Goal: Information Seeking & Learning: Learn about a topic

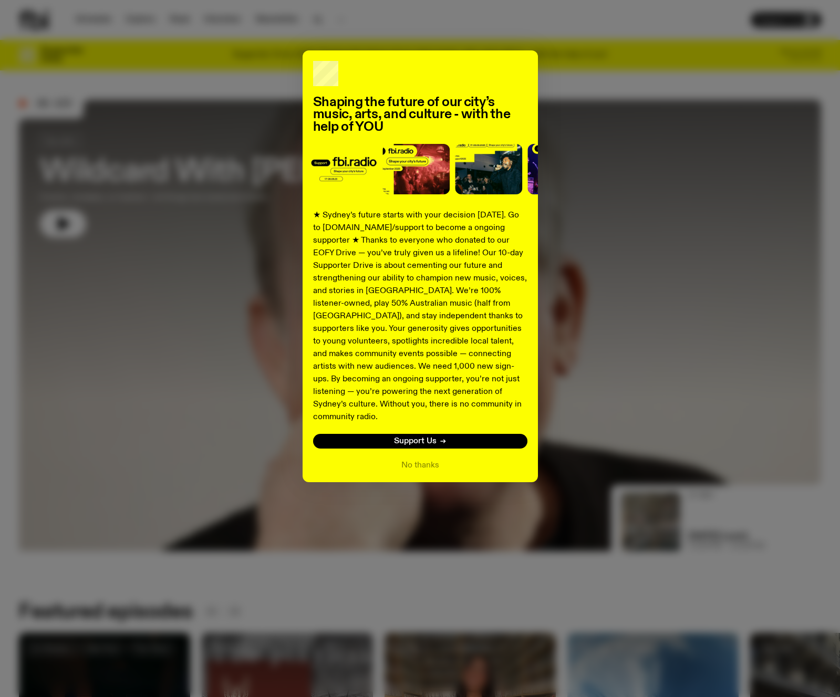
click at [341, 15] on div "Shaping the future of our city’s music, arts, and culture - with the help of YO…" at bounding box center [420, 348] width 840 height 697
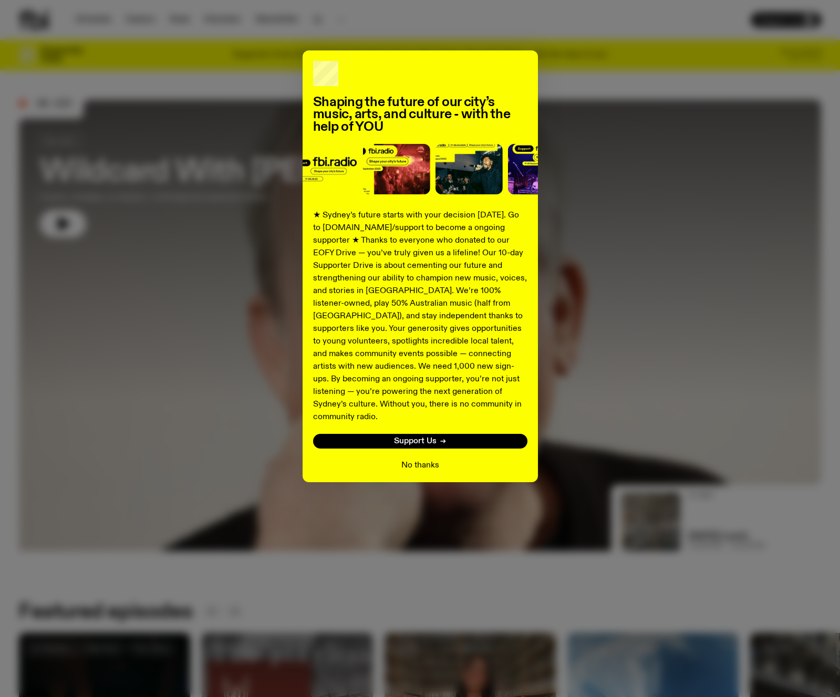
click at [402, 459] on button "No thanks" at bounding box center [420, 465] width 38 height 13
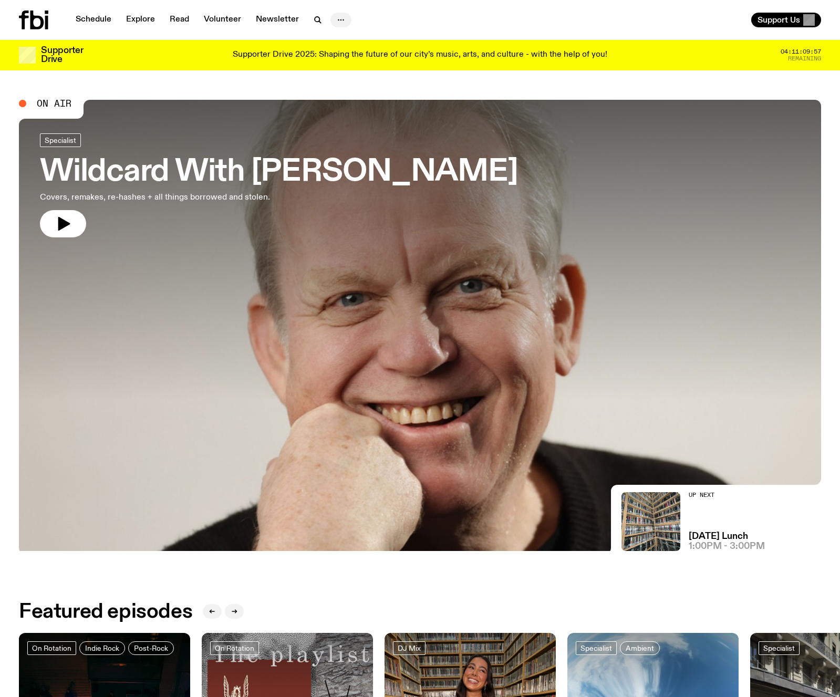
click at [347, 22] on button "button" at bounding box center [340, 20] width 21 height 15
click at [388, 22] on div "Schedule Explore Read Volunteer Newsletter About Us Contact" at bounding box center [217, 20] width 397 height 19
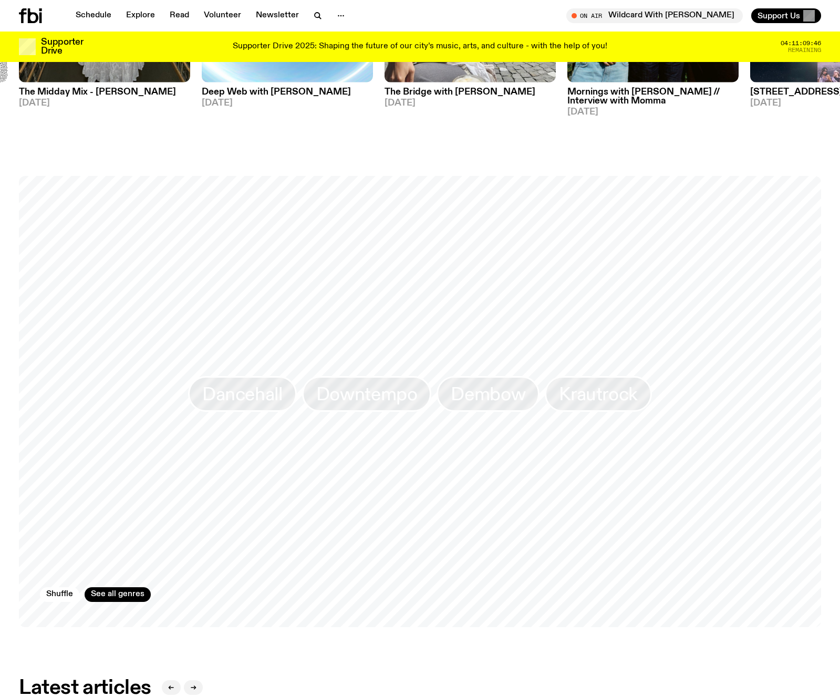
scroll to position [761, 0]
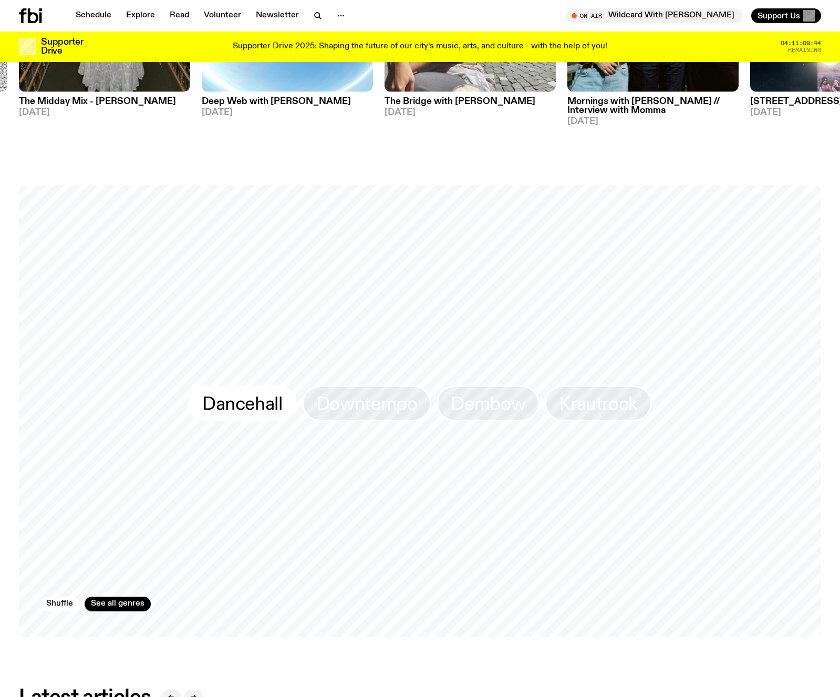
click at [246, 409] on span "Dancehall" at bounding box center [242, 403] width 80 height 20
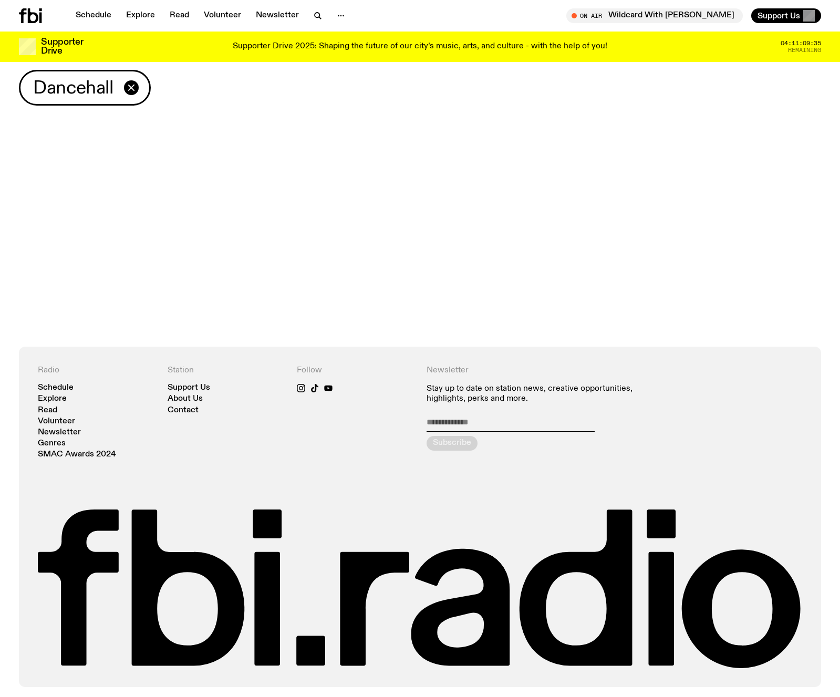
scroll to position [22, 0]
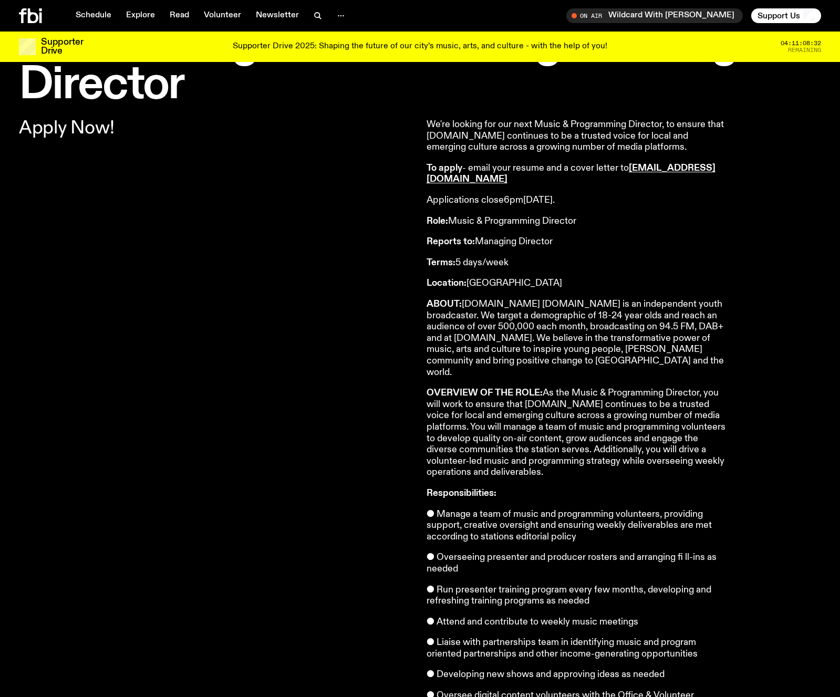
scroll to position [77, 0]
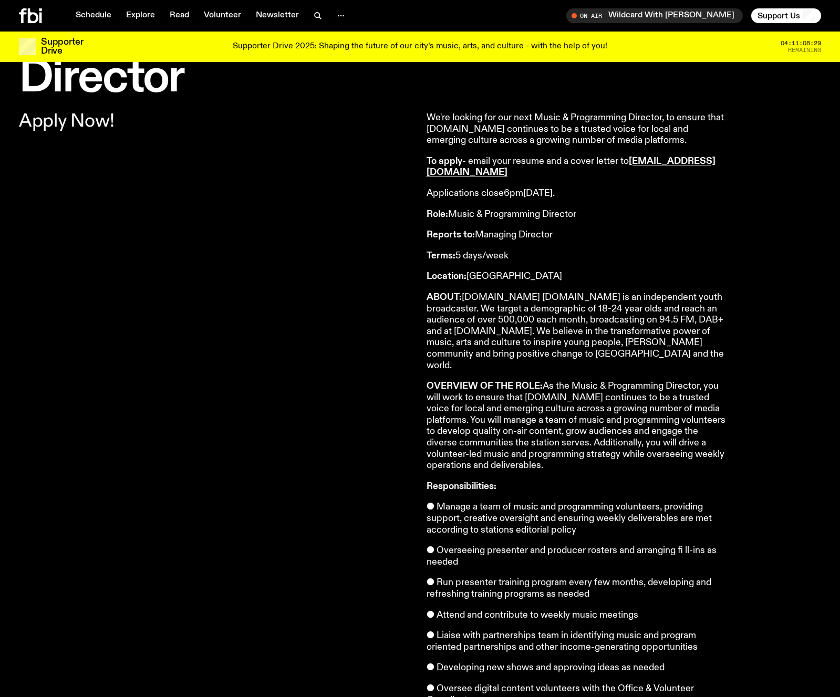
click at [473, 330] on p "ABOUT: [DOMAIN_NAME] [DOMAIN_NAME] is an independent youth broadcaster. We targ…" at bounding box center [577, 331] width 302 height 79
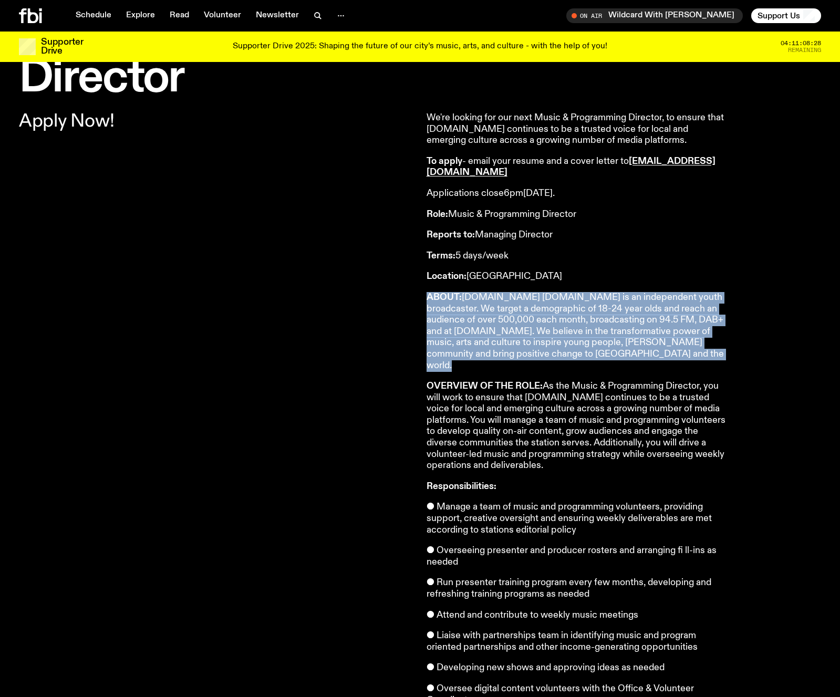
click at [473, 330] on p "ABOUT: [DOMAIN_NAME] [DOMAIN_NAME] is an independent youth broadcaster. We targ…" at bounding box center [577, 331] width 302 height 79
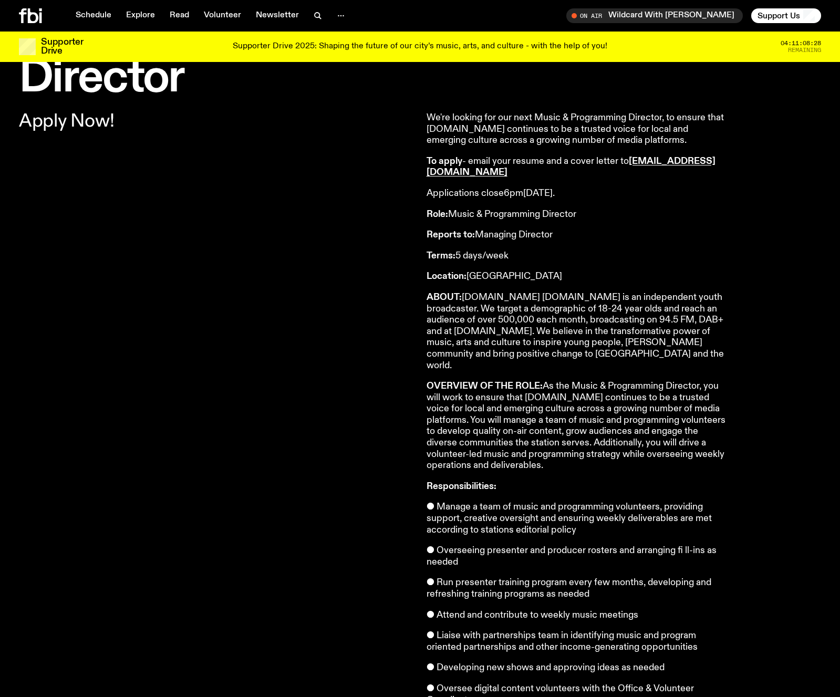
click at [476, 335] on p "ABOUT: [DOMAIN_NAME] [DOMAIN_NAME] is an independent youth broadcaster. We targ…" at bounding box center [577, 331] width 302 height 79
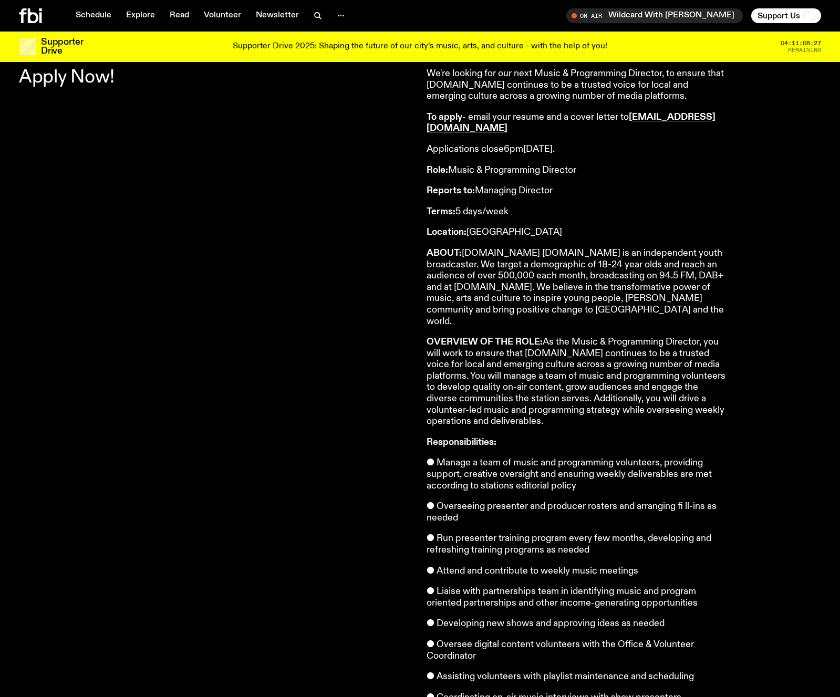
scroll to position [122, 0]
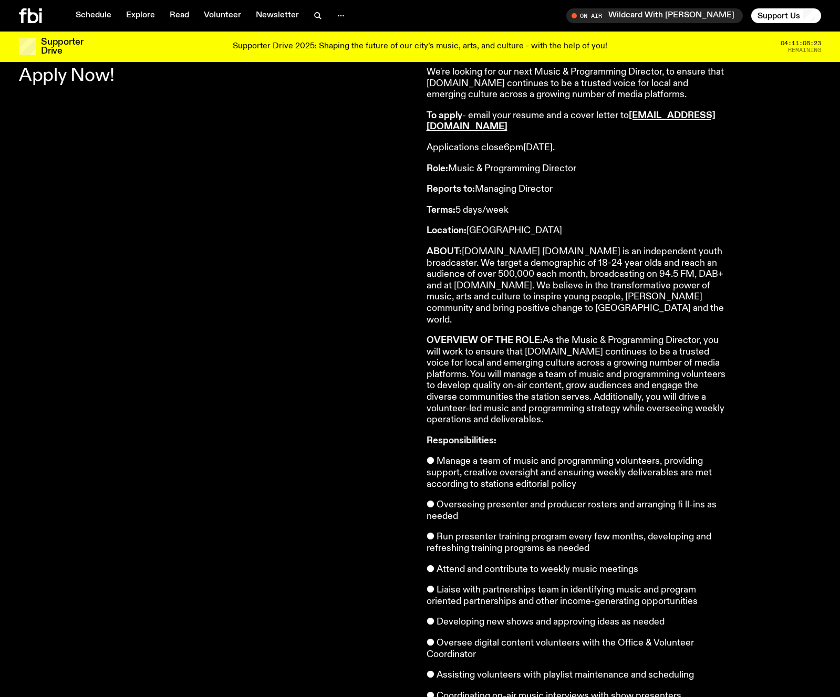
click at [506, 456] on p "● Manage a team of music and programming volunteers, providing support, creativ…" at bounding box center [577, 473] width 302 height 34
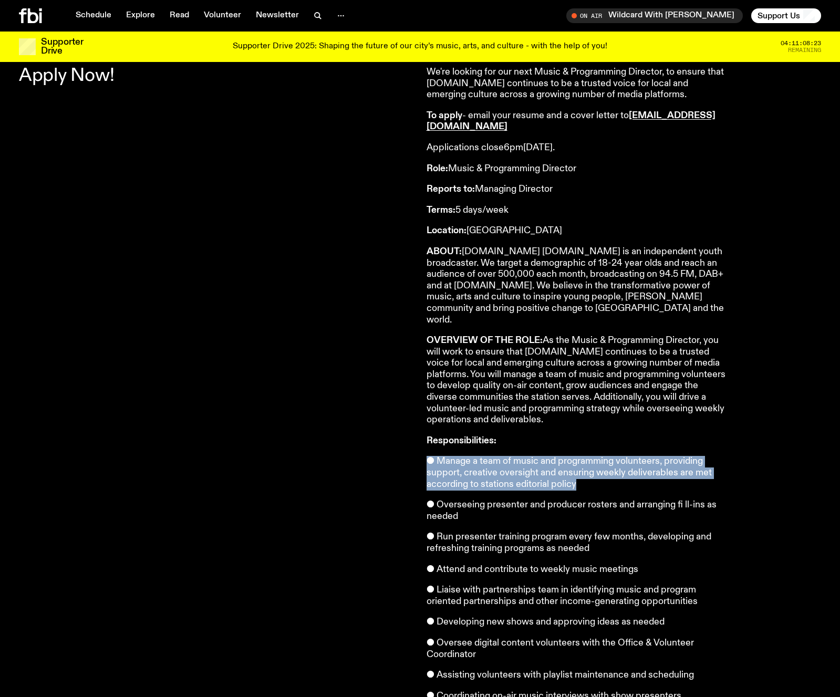
click at [506, 456] on p "● Manage a team of music and programming volunteers, providing support, creativ…" at bounding box center [577, 473] width 302 height 34
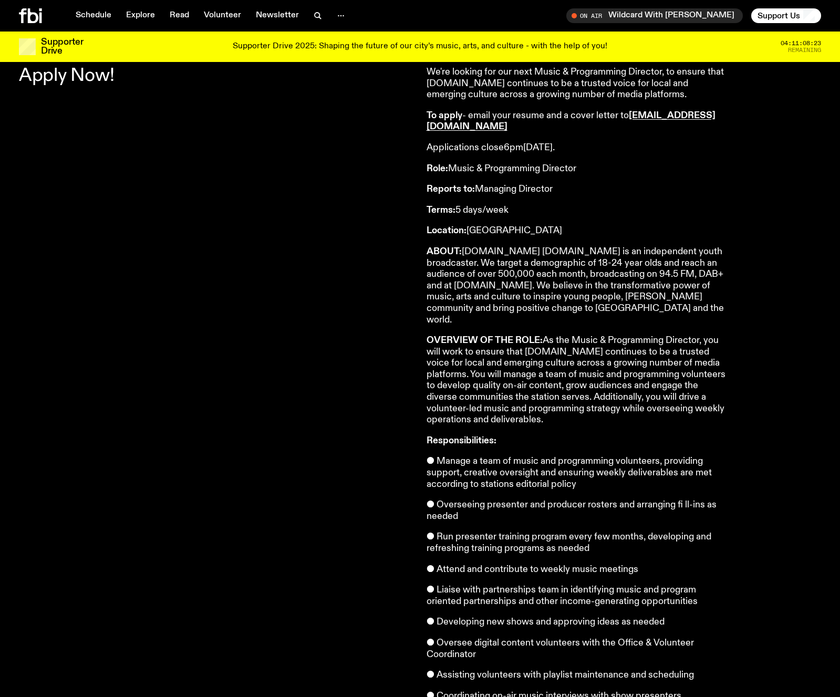
click at [488, 456] on p "● Manage a team of music and programming volunteers, providing support, creativ…" at bounding box center [577, 473] width 302 height 34
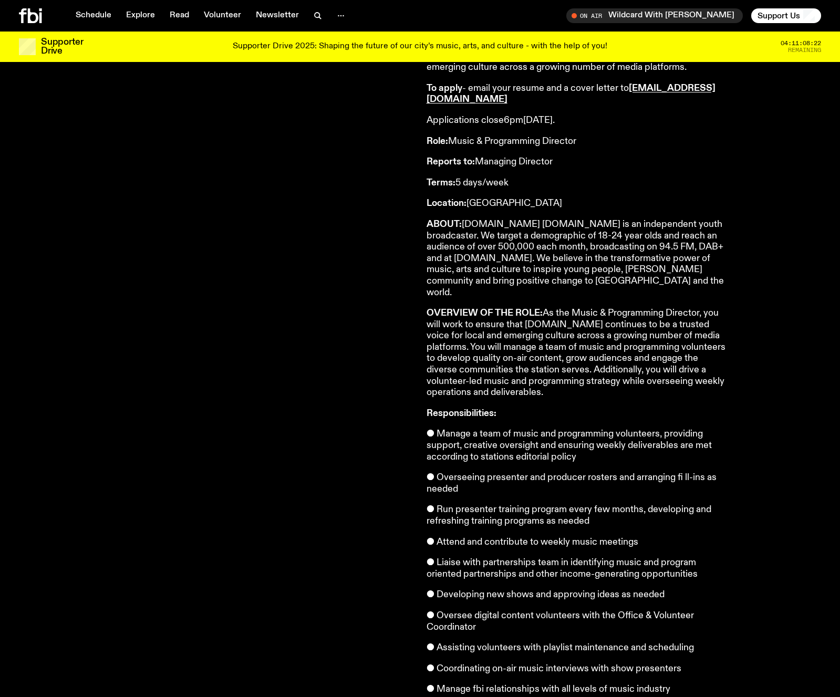
scroll to position [151, 0]
click at [481, 471] on p "● Overseeing presenter and producer rosters and arranging fi ll-ins as needed" at bounding box center [577, 482] width 302 height 23
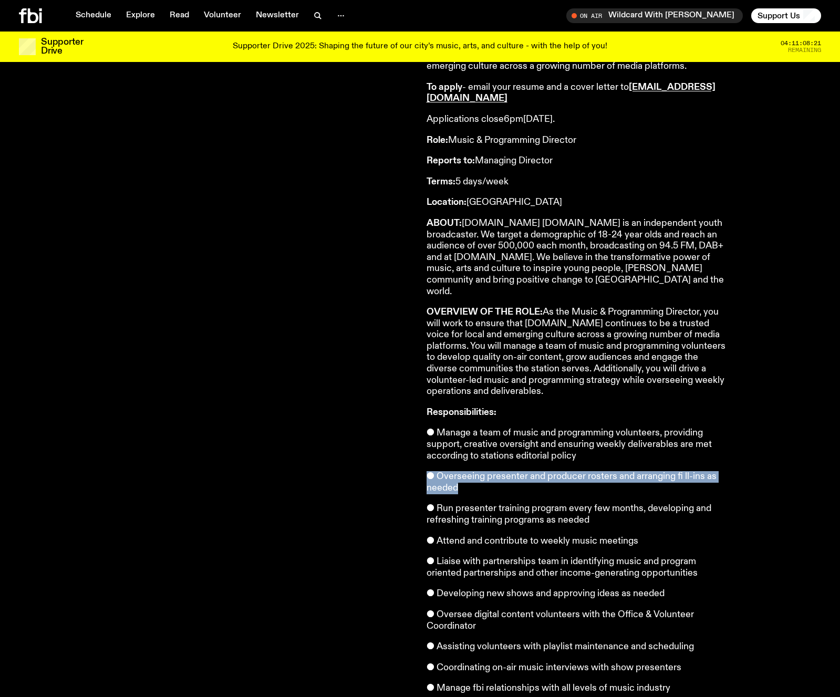
click at [481, 471] on p "● Overseeing presenter and producer rosters and arranging fi ll-ins as needed" at bounding box center [577, 482] width 302 height 23
click at [466, 471] on p "● Overseeing presenter and producer rosters and arranging fi ll-ins as needed" at bounding box center [577, 482] width 302 height 23
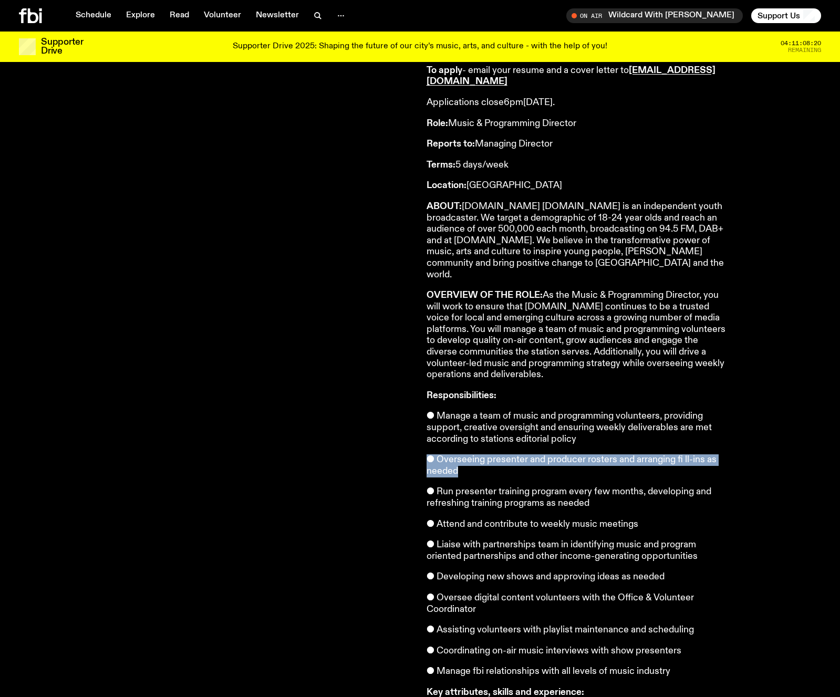
scroll to position [168, 0]
click at [461, 486] on p "● Run presenter training program every few months, developing and refreshing tr…" at bounding box center [577, 497] width 302 height 23
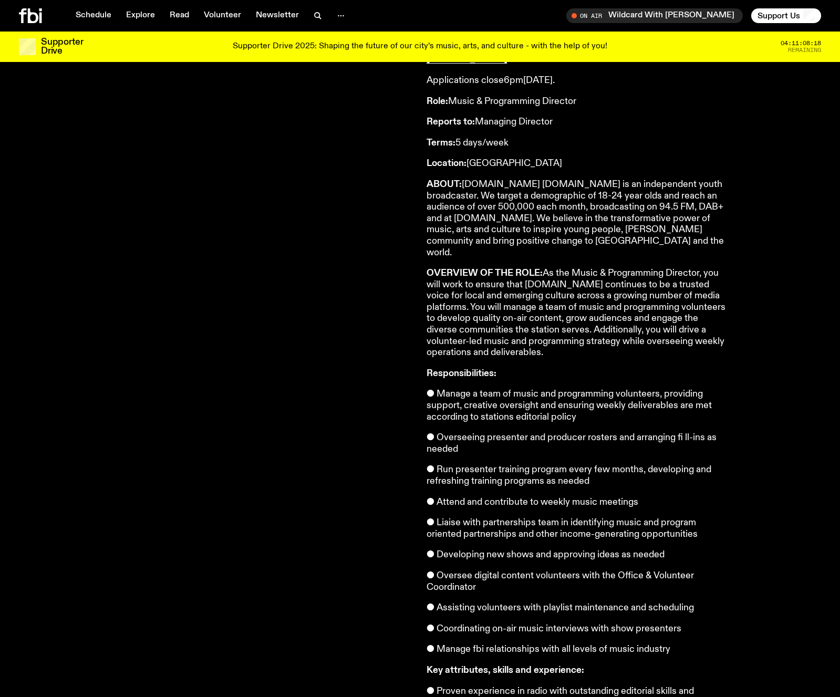
scroll to position [190, 0]
click at [467, 464] on p "● Run presenter training program every few months, developing and refreshing tr…" at bounding box center [577, 475] width 302 height 23
click at [493, 464] on p "● Run presenter training program every few months, developing and refreshing tr…" at bounding box center [577, 475] width 302 height 23
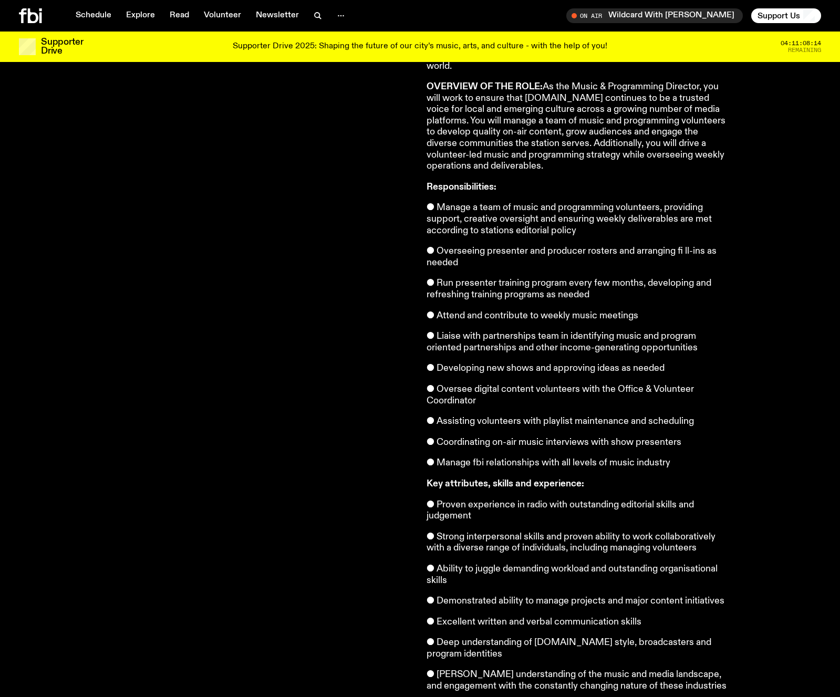
scroll to position [378, 0]
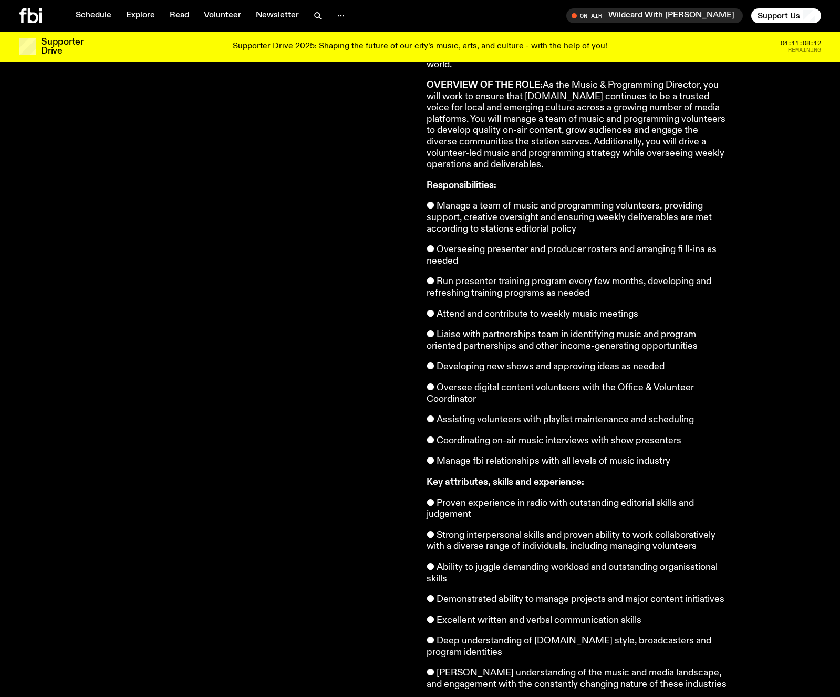
click at [500, 498] on p "● Proven experience in radio with outstanding editorial skills and judgement" at bounding box center [577, 509] width 302 height 23
click at [496, 498] on p "● Proven experience in radio with outstanding editorial skills and judgement" at bounding box center [577, 509] width 302 height 23
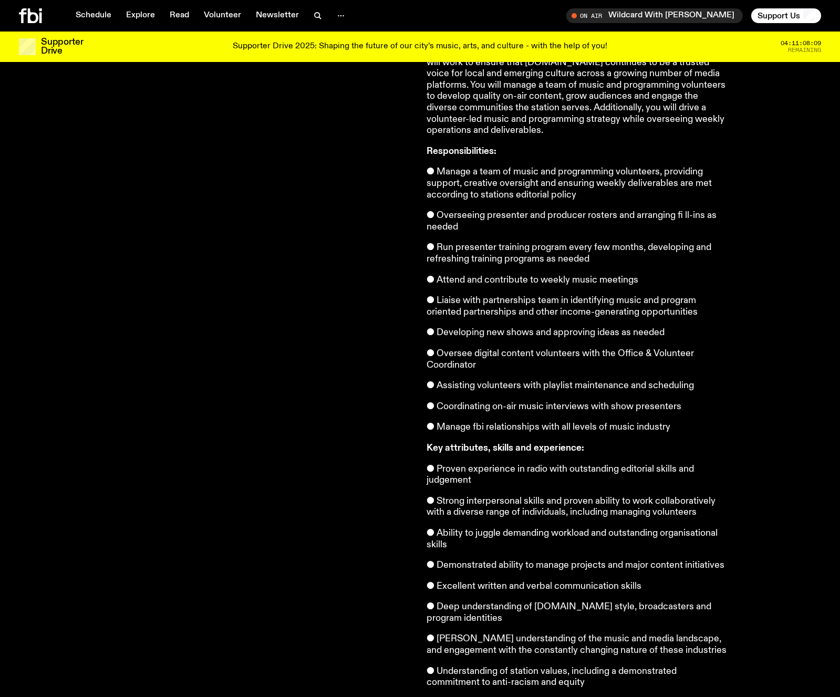
scroll to position [419, 0]
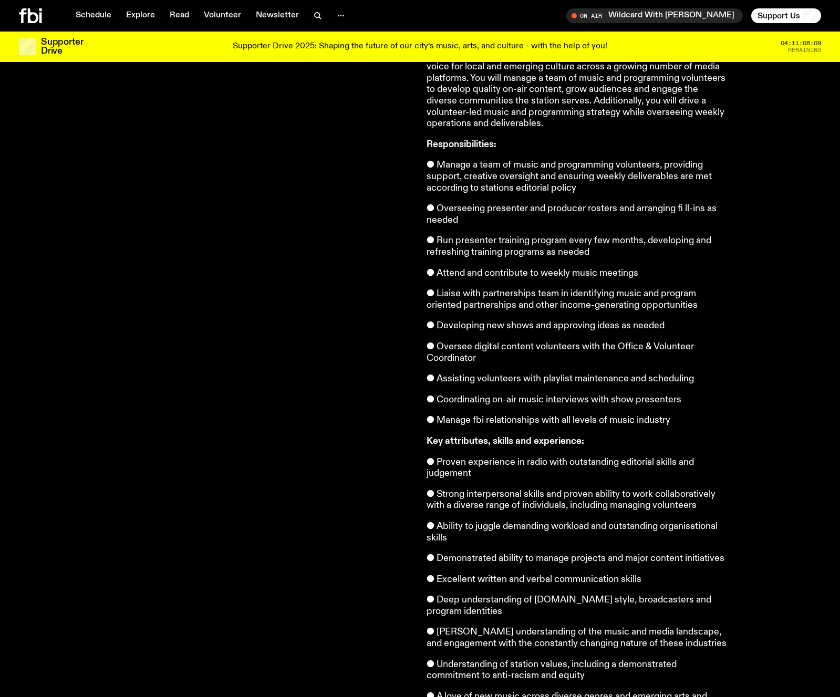
click at [473, 489] on p "● Strong interpersonal skills and proven ability to work collaboratively with a…" at bounding box center [577, 500] width 302 height 23
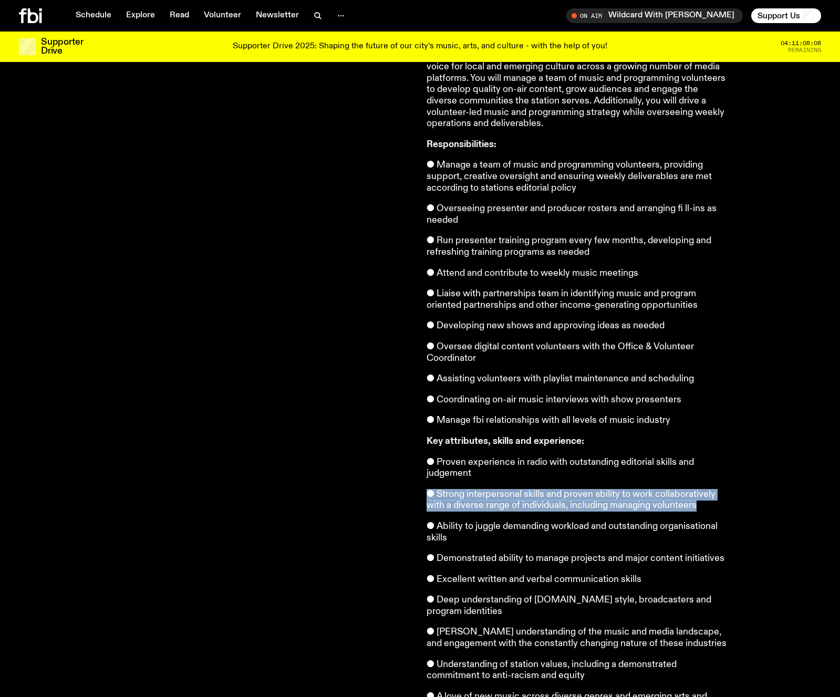
click at [473, 489] on p "● Strong interpersonal skills and proven ability to work collaboratively with a…" at bounding box center [577, 500] width 302 height 23
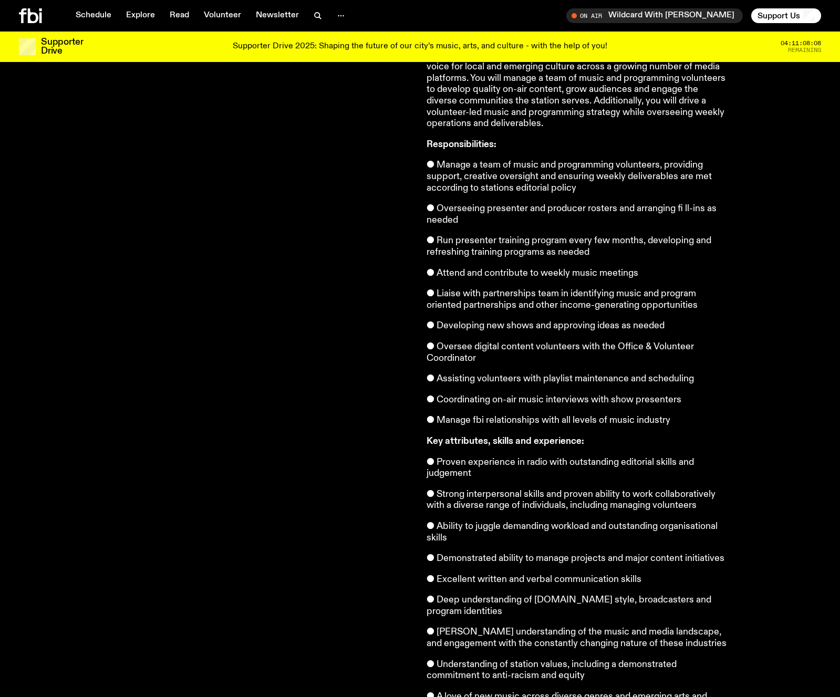
click at [463, 489] on p "● Strong interpersonal skills and proven ability to work collaboratively with a…" at bounding box center [577, 500] width 302 height 23
click at [458, 521] on p "● Ability to juggle demanding workload and outstanding organisational skills" at bounding box center [577, 532] width 302 height 23
click at [463, 521] on p "● Ability to juggle demanding workload and outstanding organisational skills" at bounding box center [577, 532] width 302 height 23
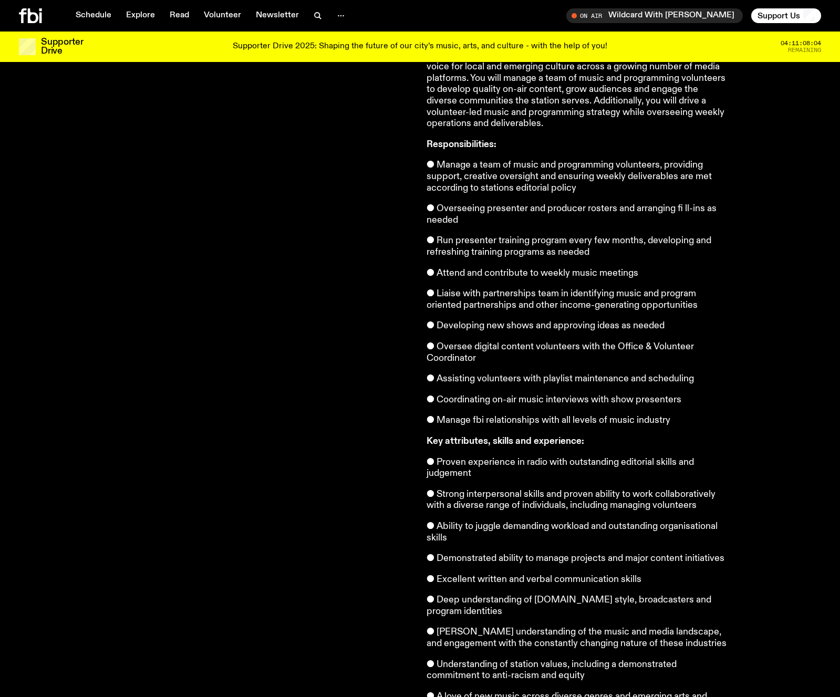
click at [458, 553] on p "● Demonstrated ability to manage projects and major content initiatives" at bounding box center [577, 559] width 302 height 12
click at [456, 574] on p "● Excellent written and verbal communication skills" at bounding box center [577, 580] width 302 height 12
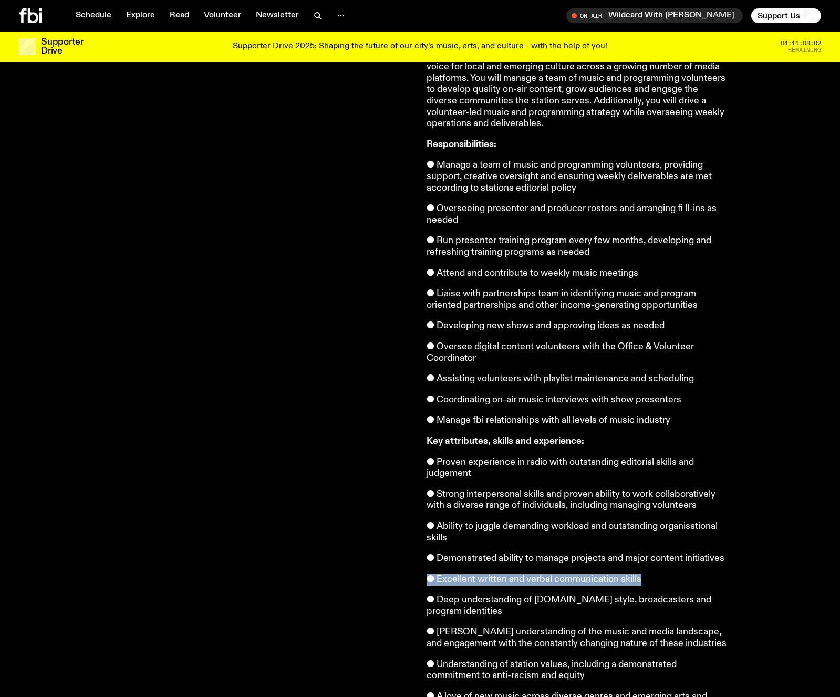
click at [456, 574] on p "● Excellent written and verbal communication skills" at bounding box center [577, 580] width 302 height 12
click at [452, 594] on p "● Deep understanding of fbi.radio style, broadcasters and program identities" at bounding box center [577, 605] width 302 height 23
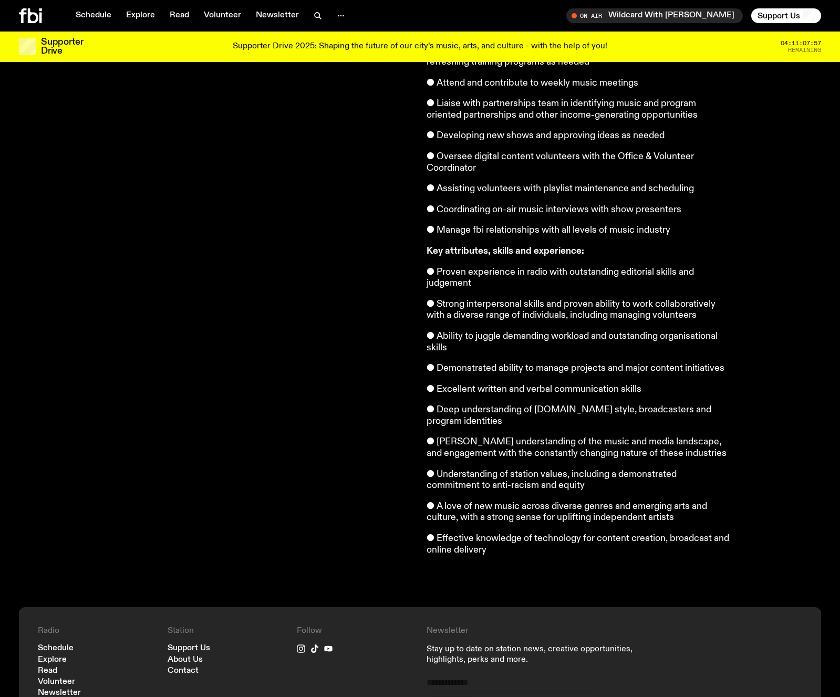
scroll to position [616, 0]
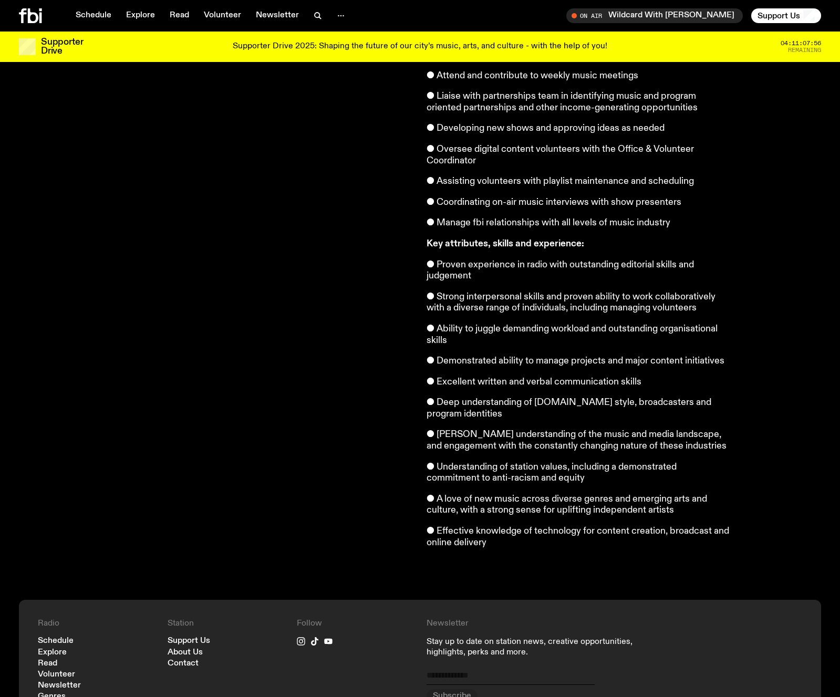
click at [470, 494] on p "● A love of new music across diverse genres and emerging arts and culture, with…" at bounding box center [577, 505] width 302 height 23
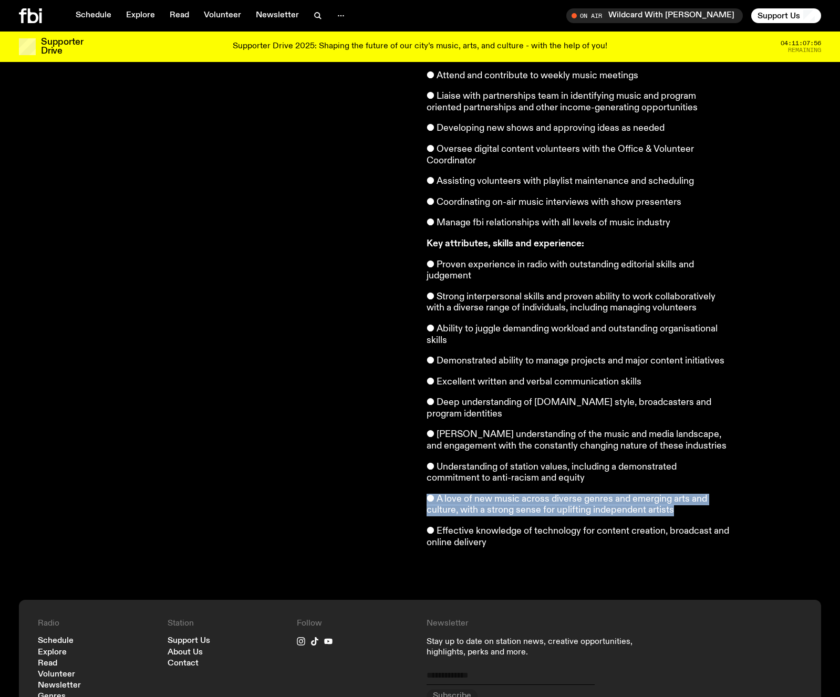
click at [470, 494] on p "● A love of new music across diverse genres and emerging arts and culture, with…" at bounding box center [577, 505] width 302 height 23
click at [475, 494] on p "● A love of new music across diverse genres and emerging arts and culture, with…" at bounding box center [577, 505] width 302 height 23
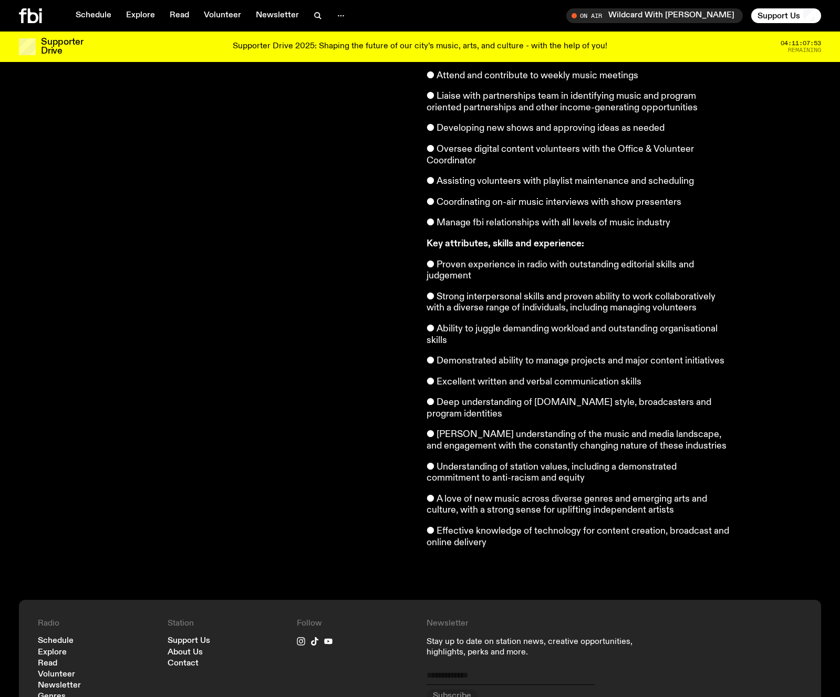
click at [473, 494] on p "● A love of new music across diverse genres and emerging arts and culture, with…" at bounding box center [577, 505] width 302 height 23
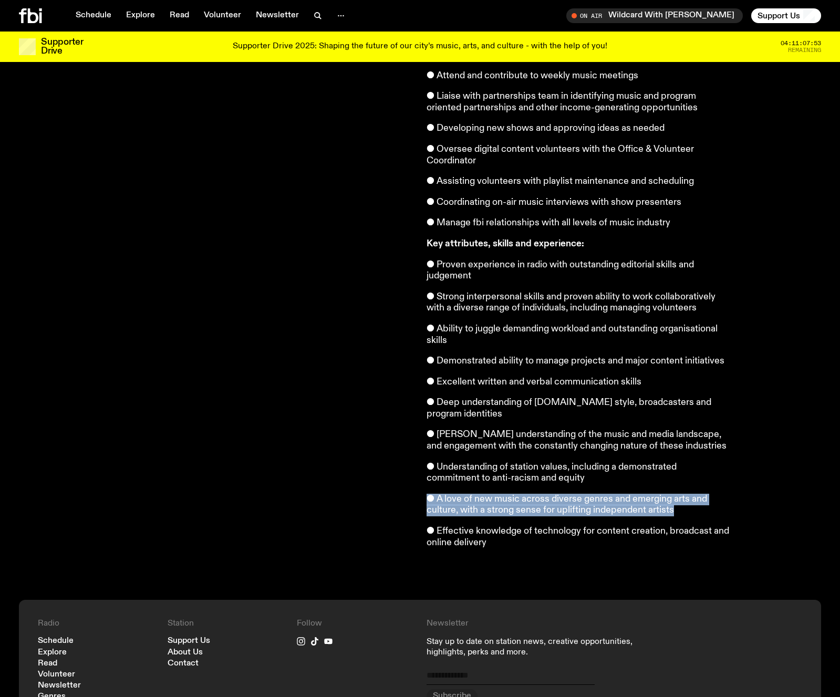
click at [473, 494] on p "● A love of new music across diverse genres and emerging arts and culture, with…" at bounding box center [577, 505] width 302 height 23
click at [460, 494] on p "● A love of new music across diverse genres and emerging arts and culture, with…" at bounding box center [577, 505] width 302 height 23
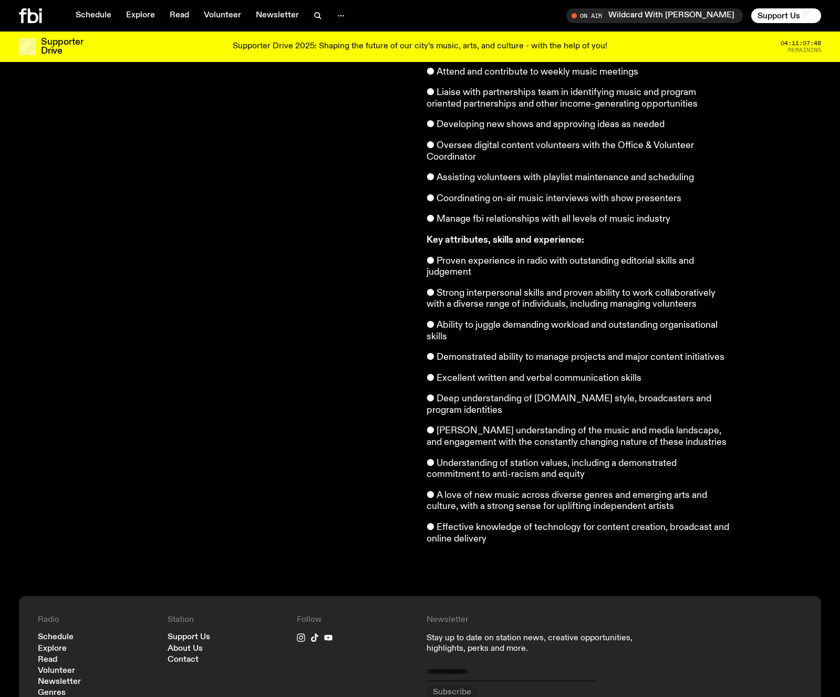
scroll to position [609, 0]
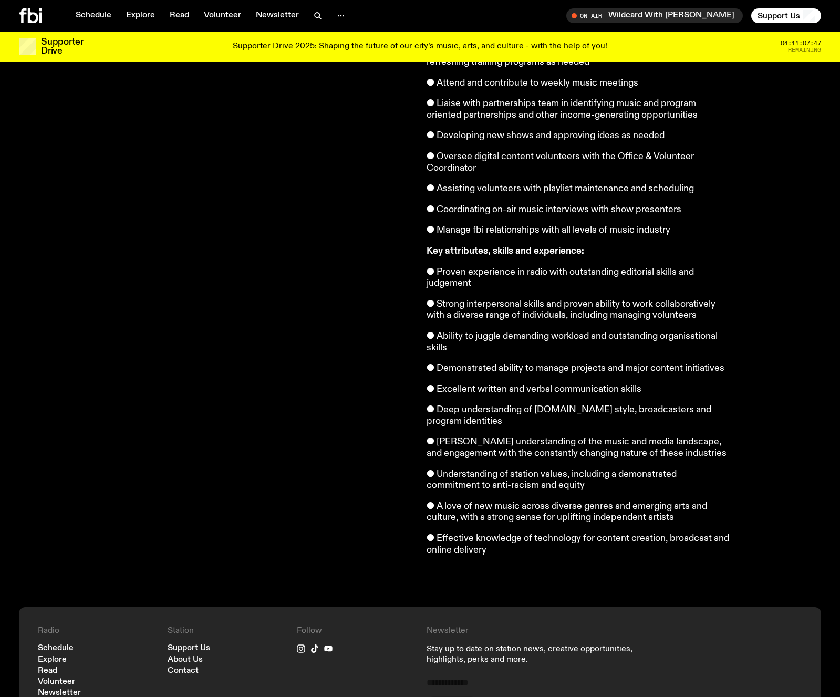
click at [459, 363] on p "● Demonstrated ability to manage projects and major content initiatives" at bounding box center [577, 369] width 302 height 12
click at [458, 363] on p "● Demonstrated ability to manage projects and major content initiatives" at bounding box center [577, 369] width 302 height 12
